Goal: Information Seeking & Learning: Compare options

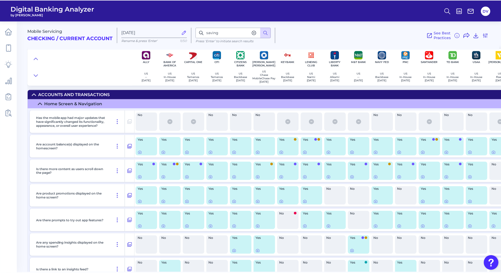
scroll to position [427, 0]
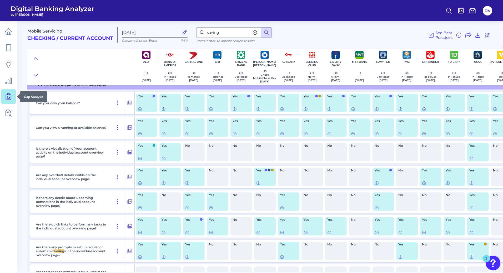
click at [8, 99] on icon at bounding box center [8, 96] width 7 height 7
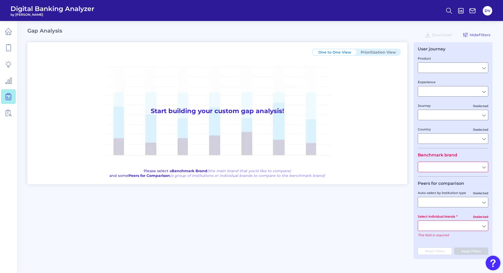
type input "Checking / Current Account"
type input "Mobile Servicing"
type input "Pre-Login Area, New Customer Onboarding, Login & Authentication, Accounts and t…"
type input "[GEOGRAPHIC_DATA]"
type input "[PERSON_NAME] Bank"
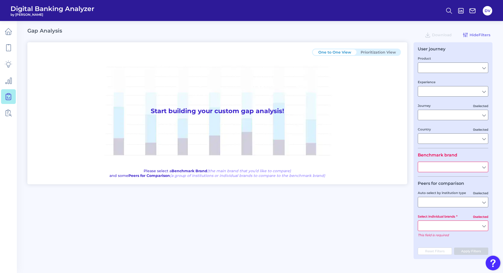
type input "All Select individual brands"
type input "All Journeys"
type input "All Countries"
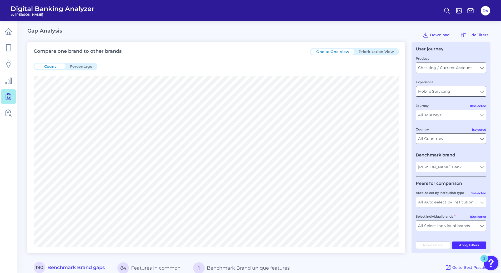
click at [463, 93] on input "Mobile Servicing" at bounding box center [451, 92] width 70 height 10
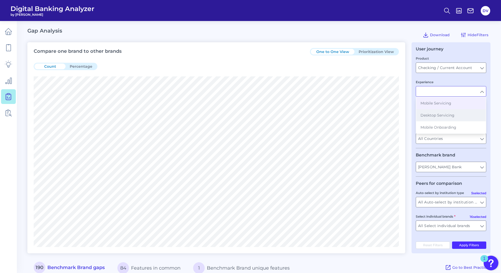
click at [440, 120] on button "Desktop Servicing" at bounding box center [450, 115] width 69 height 12
type input "Desktop Servicing"
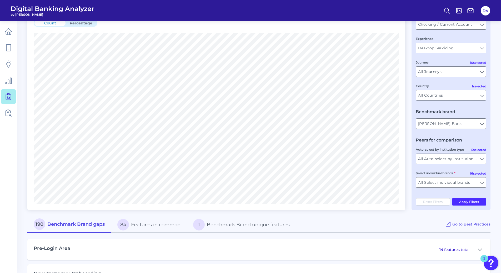
scroll to position [44, 0]
click at [483, 163] on input "All Auto-select by institution types" at bounding box center [451, 159] width 70 height 10
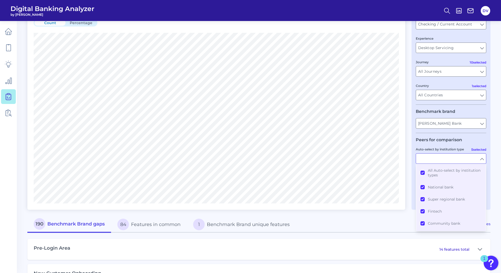
click at [481, 156] on input "Auto-select by institution type" at bounding box center [451, 159] width 70 height 10
type input "All Auto-select by institution types"
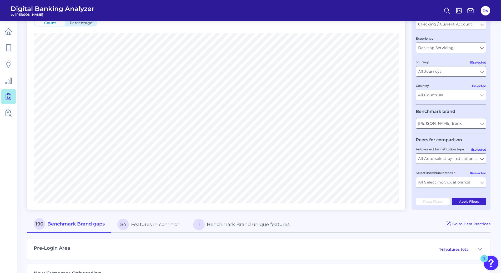
click at [467, 201] on button "Apply Filters" at bounding box center [469, 201] width 34 height 7
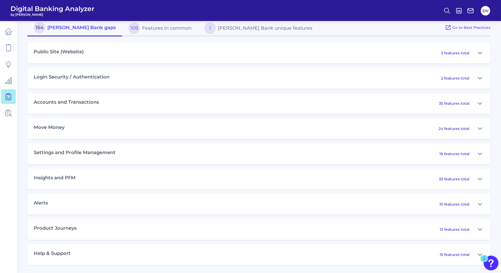
scroll to position [240, 0]
click at [479, 105] on icon at bounding box center [480, 104] width 4 height 6
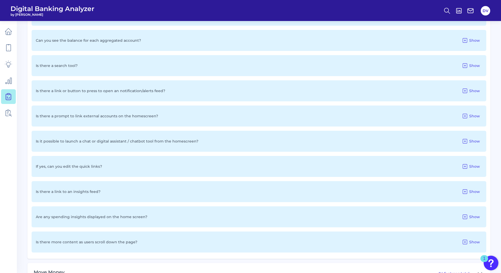
scroll to position [988, 0]
click at [471, 165] on span "Show" at bounding box center [474, 166] width 11 height 5
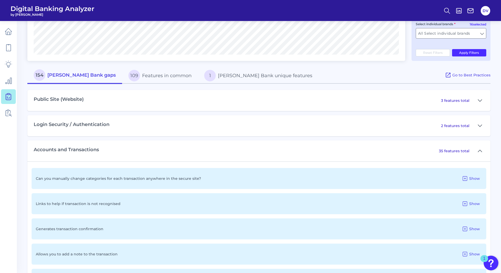
scroll to position [191, 0]
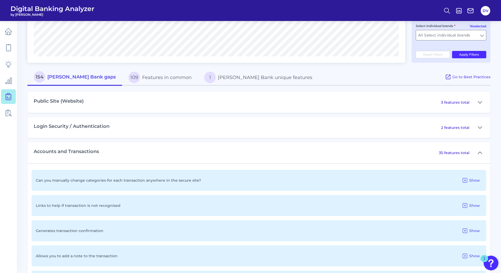
click at [444, 103] on p "3 features total" at bounding box center [455, 102] width 28 height 5
click at [479, 100] on icon at bounding box center [480, 102] width 4 height 6
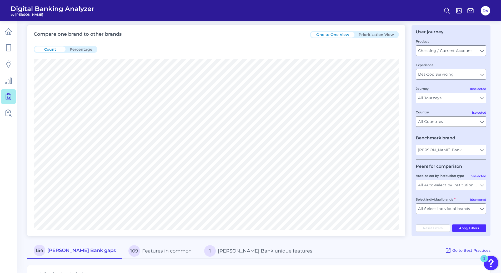
scroll to position [0, 0]
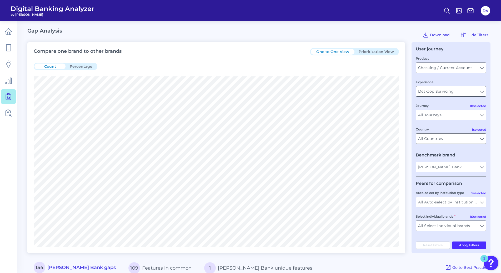
click at [476, 89] on input "Desktop Servicing" at bounding box center [451, 92] width 70 height 10
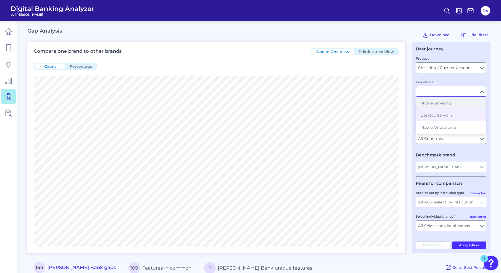
click at [432, 106] on button "Mobile Servicing" at bounding box center [450, 103] width 69 height 12
type input "Mobile Servicing"
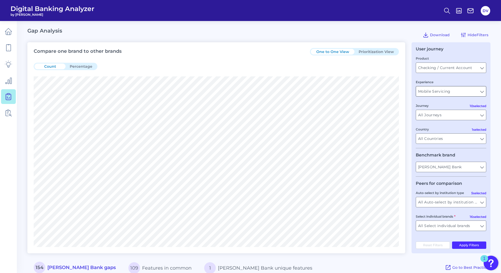
click at [480, 92] on input "Mobile Servicing" at bounding box center [451, 92] width 70 height 10
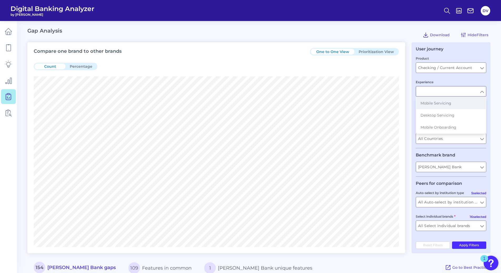
click at [442, 100] on button "Mobile Servicing" at bounding box center [450, 103] width 69 height 12
type input "Mobile Servicing"
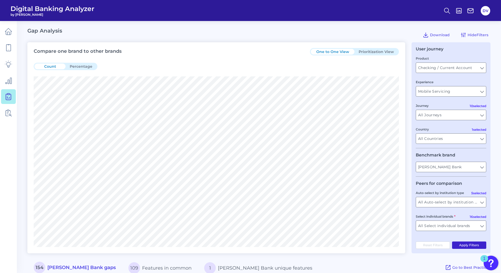
click at [469, 245] on button "Apply Filters" at bounding box center [469, 245] width 34 height 7
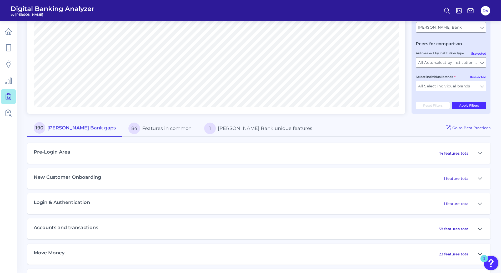
scroll to position [216, 0]
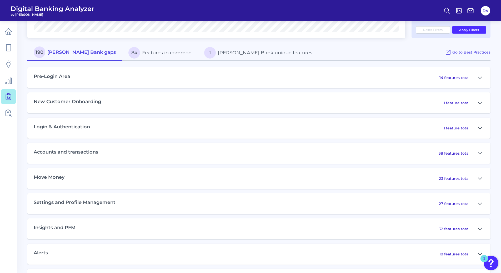
click at [448, 153] on p "38 features total" at bounding box center [453, 153] width 31 height 5
click at [478, 153] on icon at bounding box center [480, 153] width 4 height 6
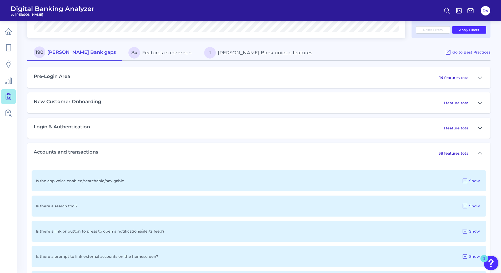
scroll to position [992, 0]
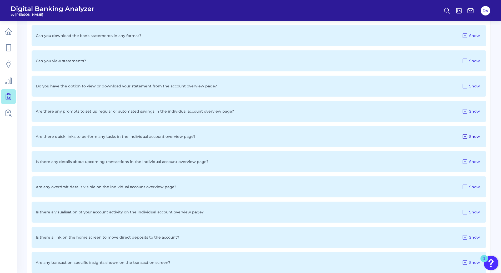
click at [470, 137] on span "Show" at bounding box center [474, 136] width 11 height 5
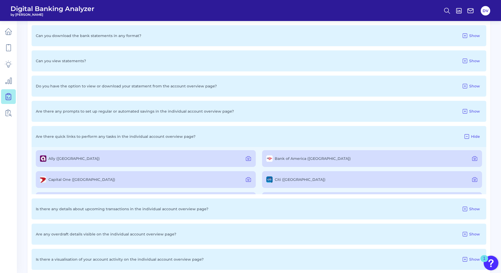
scroll to position [0, 0]
click at [474, 159] on icon at bounding box center [474, 160] width 6 height 6
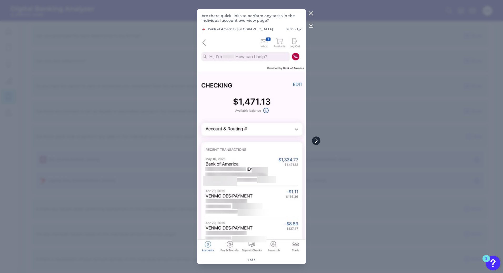
click at [316, 138] on button at bounding box center [316, 141] width 8 height 8
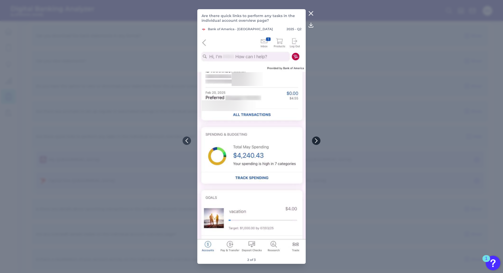
click at [316, 138] on button at bounding box center [316, 141] width 8 height 8
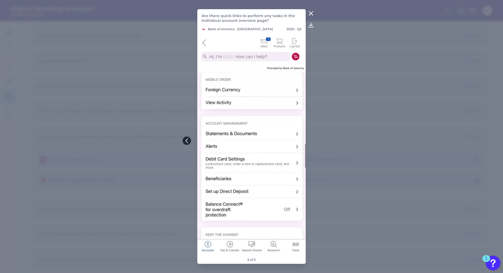
click at [185, 143] on icon at bounding box center [186, 141] width 5 height 5
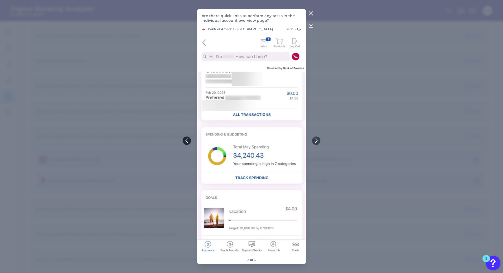
click at [185, 143] on icon at bounding box center [186, 141] width 5 height 5
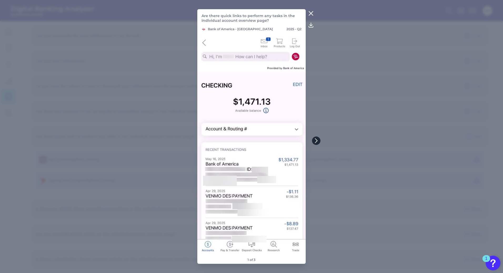
click at [318, 138] on button at bounding box center [316, 141] width 8 height 8
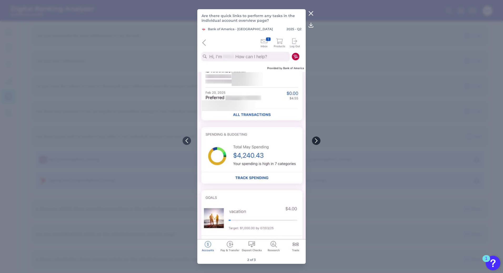
click at [318, 138] on button at bounding box center [316, 141] width 8 height 8
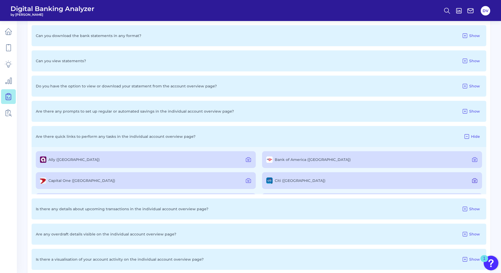
click at [471, 180] on icon at bounding box center [474, 181] width 6 height 6
click at [248, 159] on icon at bounding box center [248, 160] width 6 height 6
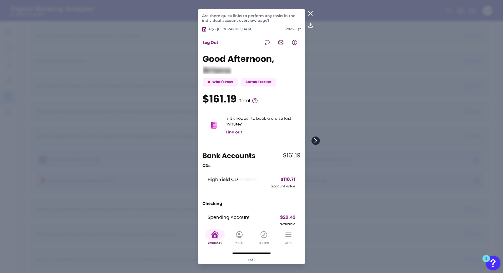
click at [318, 141] on icon at bounding box center [315, 141] width 5 height 5
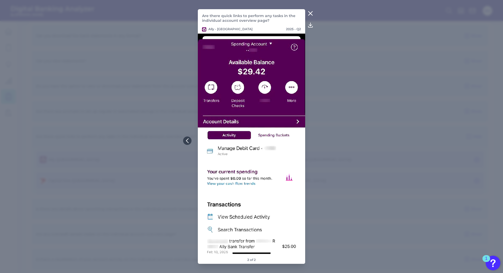
click at [310, 12] on icon at bounding box center [310, 13] width 6 height 6
